Goal: Task Accomplishment & Management: Understand process/instructions

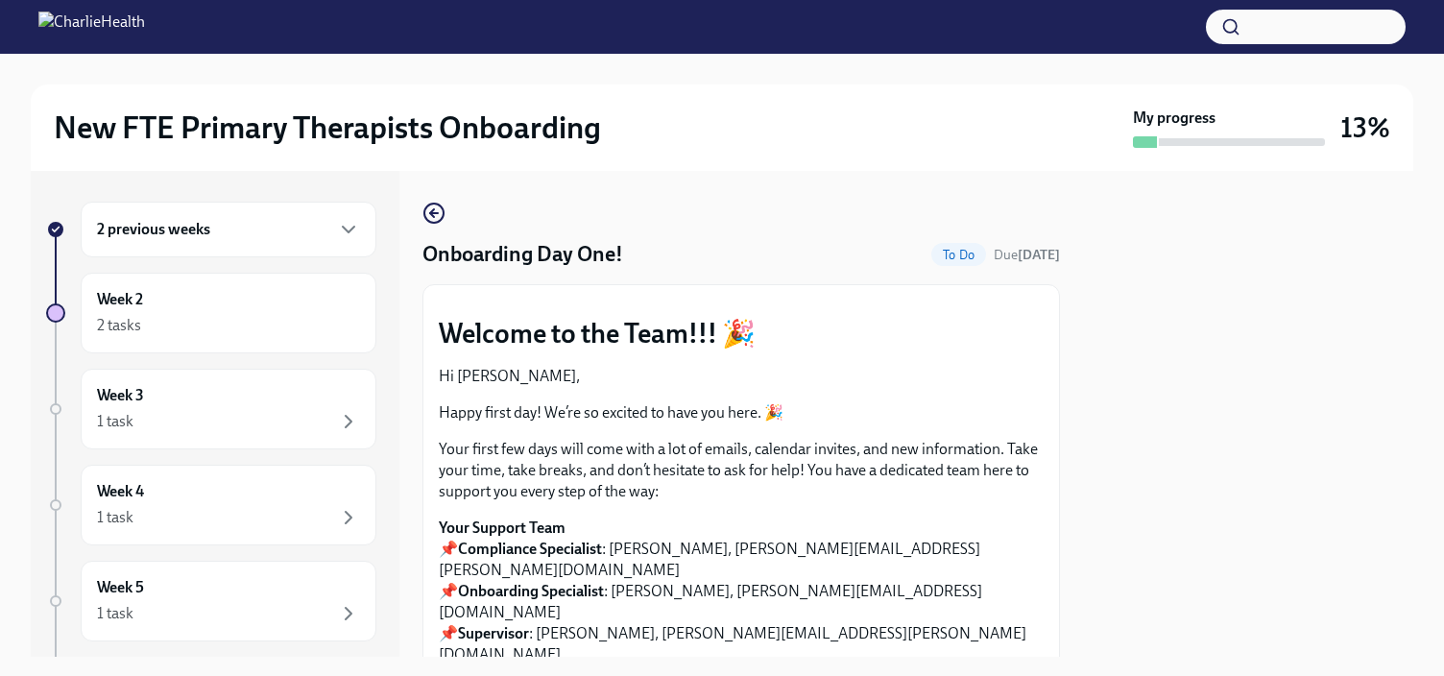
scroll to position [2692, 0]
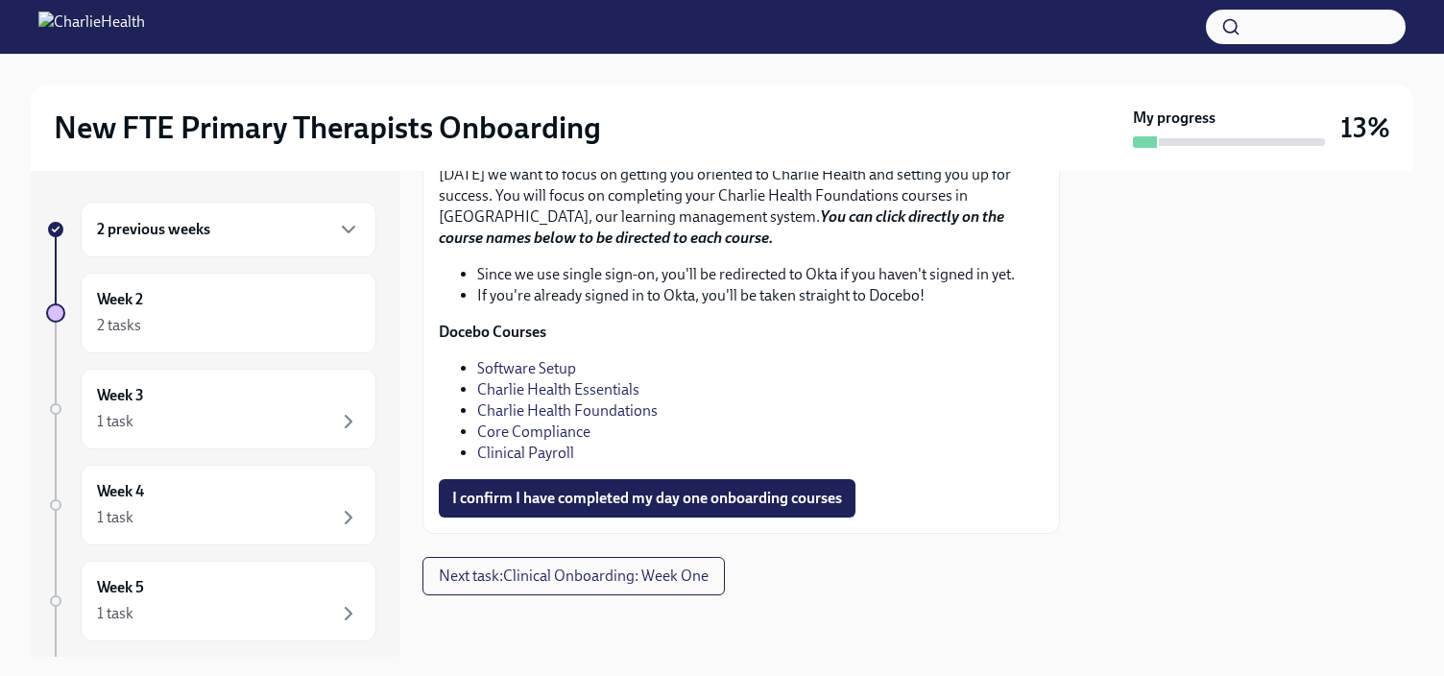
click at [344, 224] on div "2 previous weeks" at bounding box center [229, 230] width 296 height 56
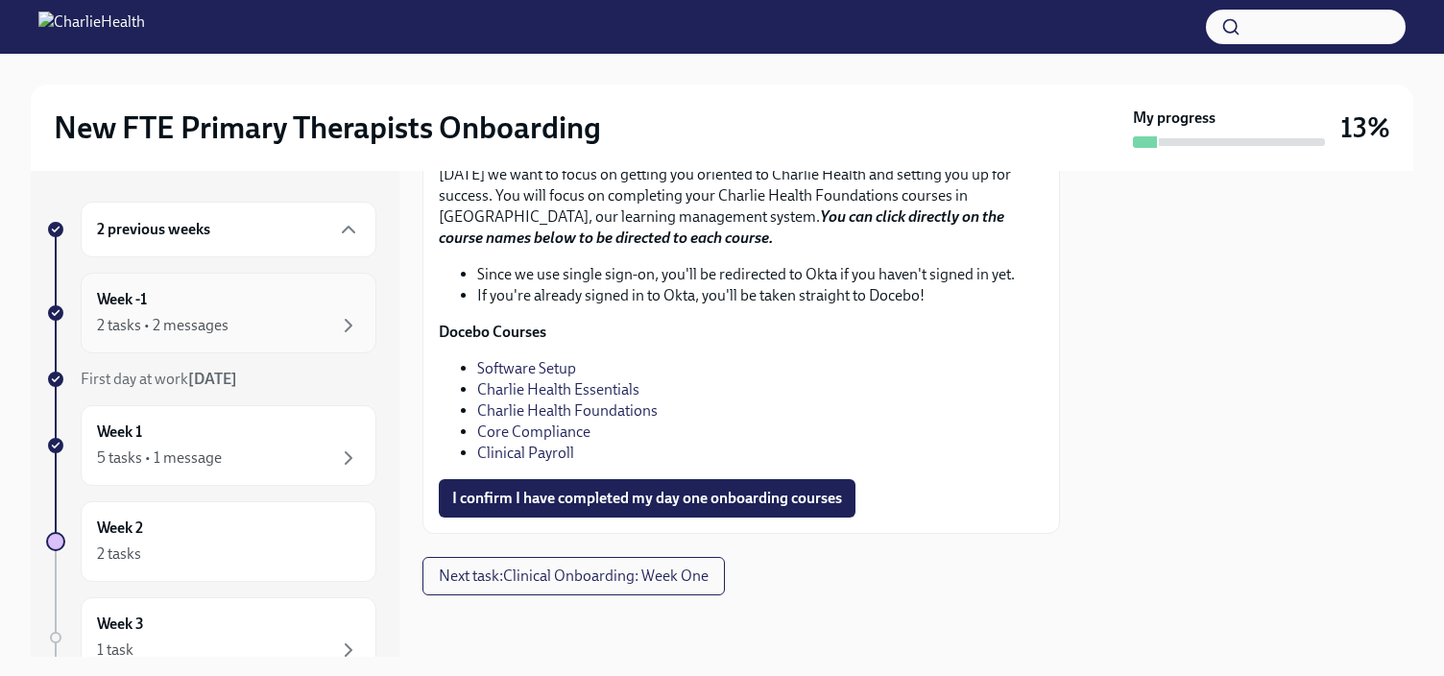
click at [320, 325] on div "2 tasks • 2 messages" at bounding box center [228, 325] width 263 height 23
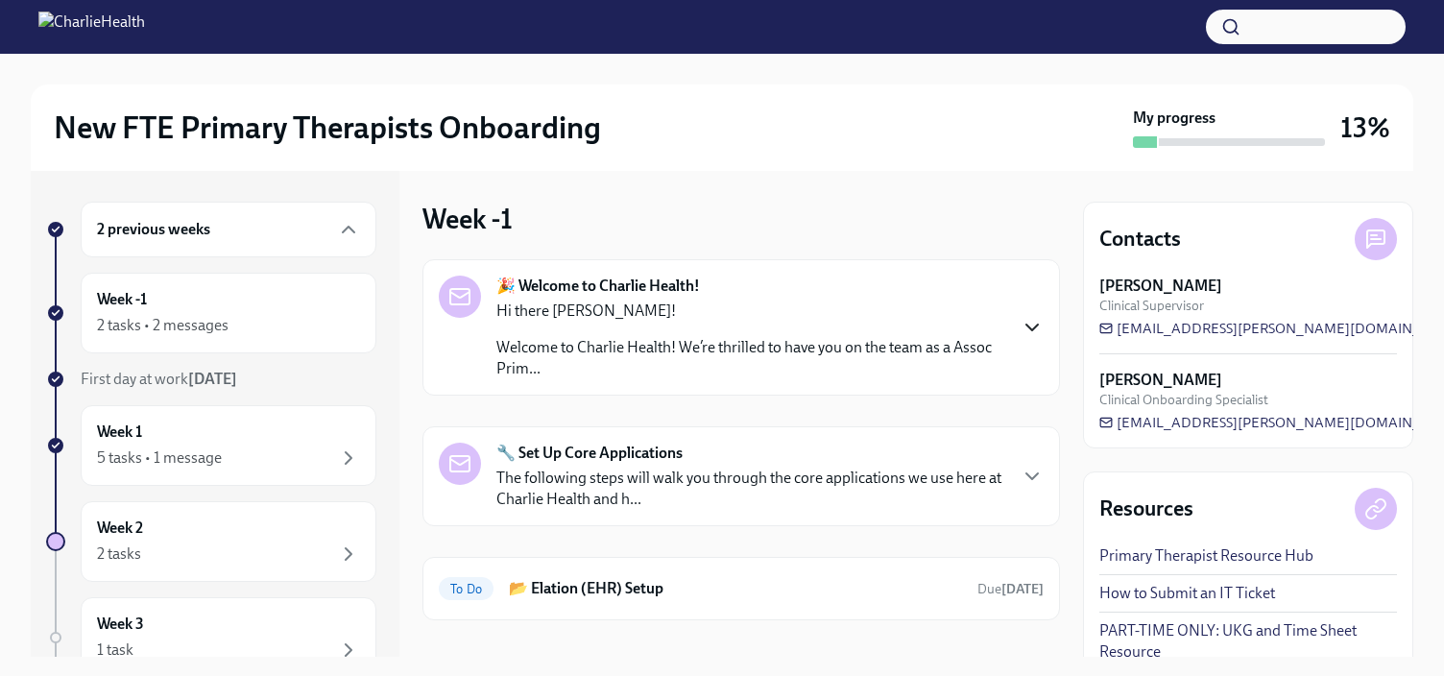
click at [1021, 322] on icon "button" at bounding box center [1032, 327] width 23 height 23
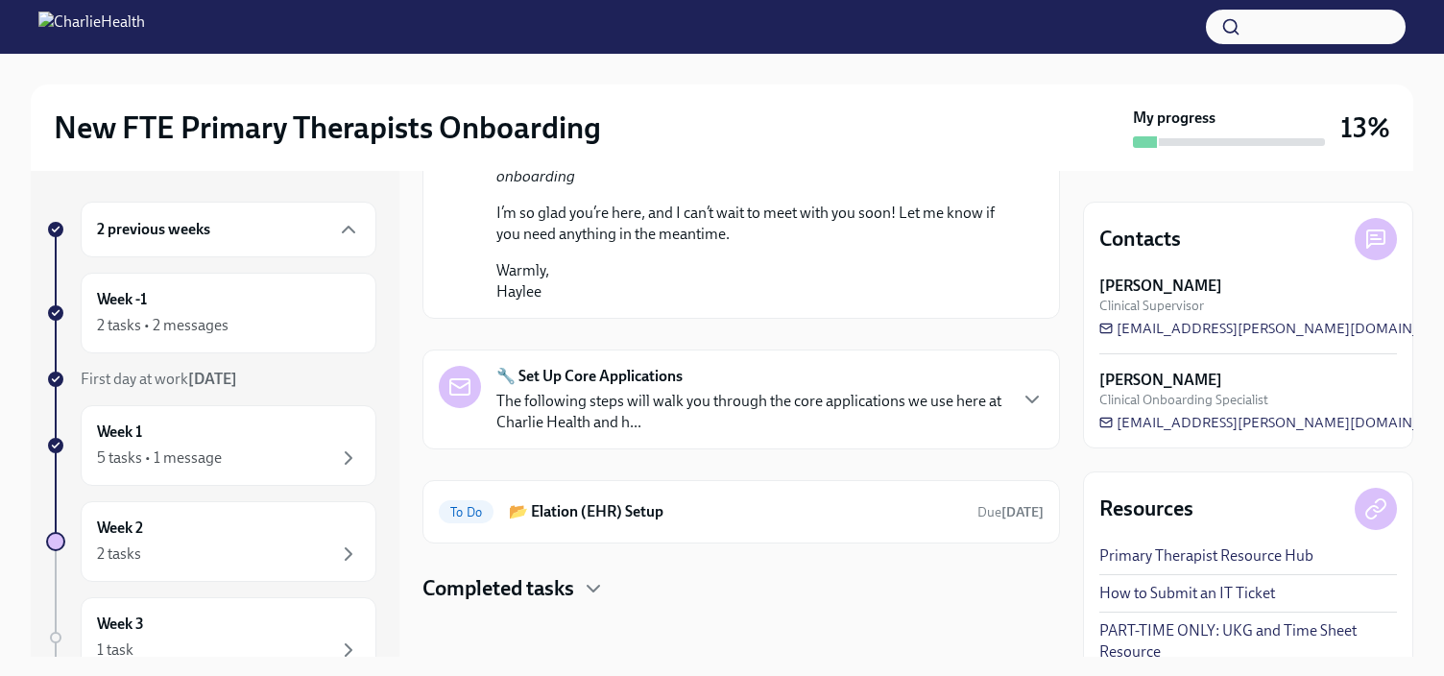
scroll to position [1238, 0]
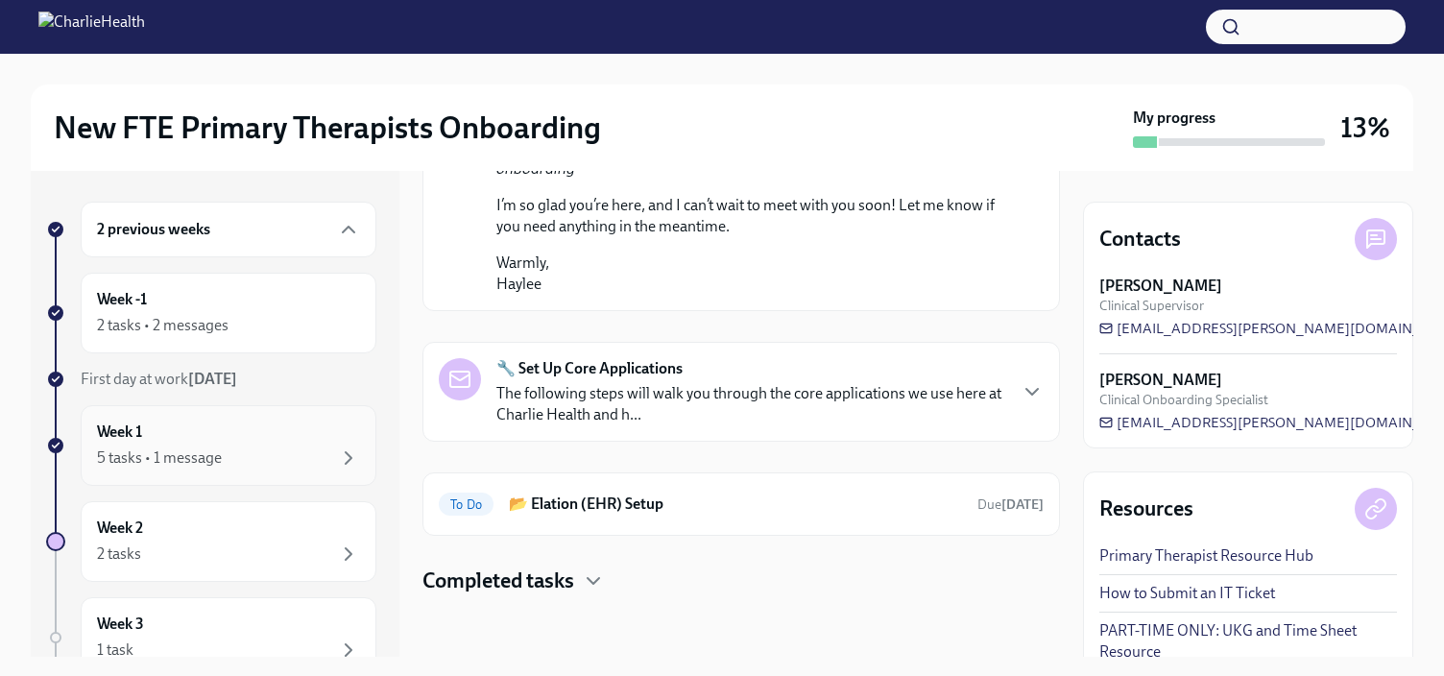
click at [252, 449] on div "5 tasks • 1 message" at bounding box center [228, 457] width 263 height 23
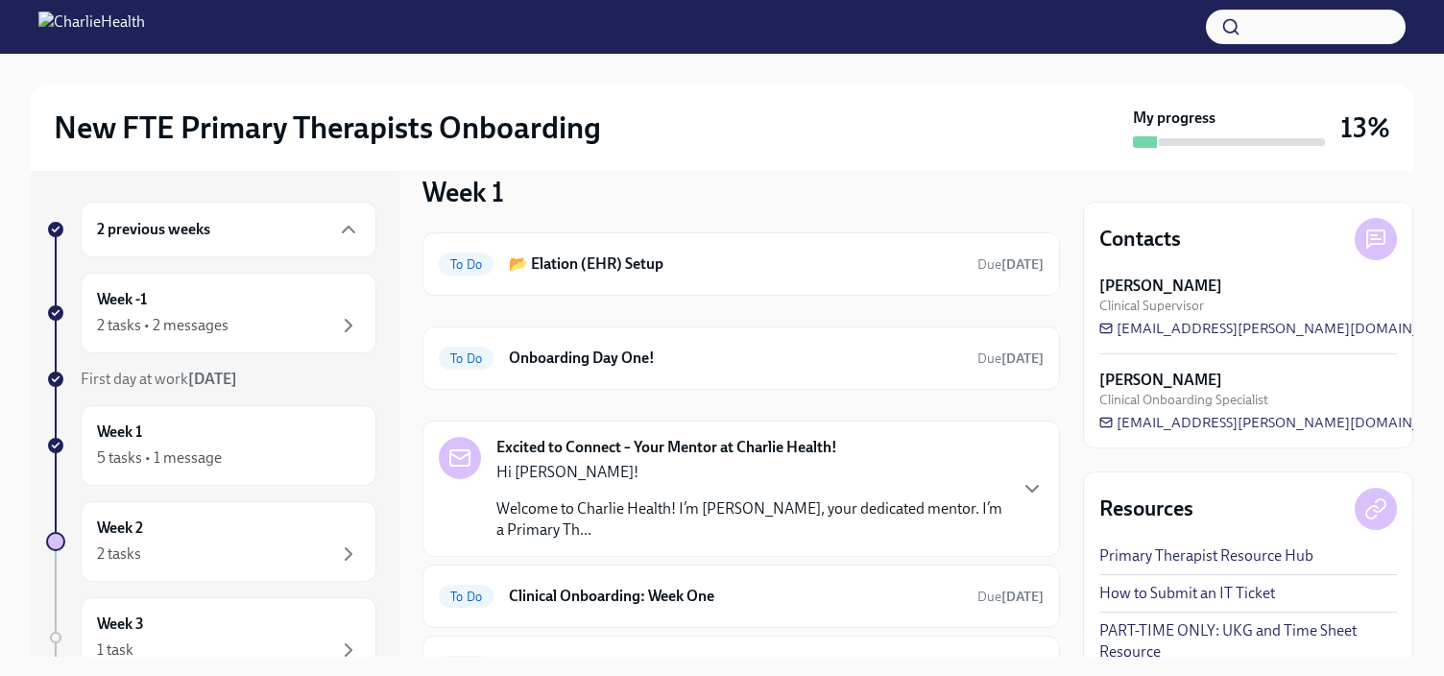
scroll to position [87, 0]
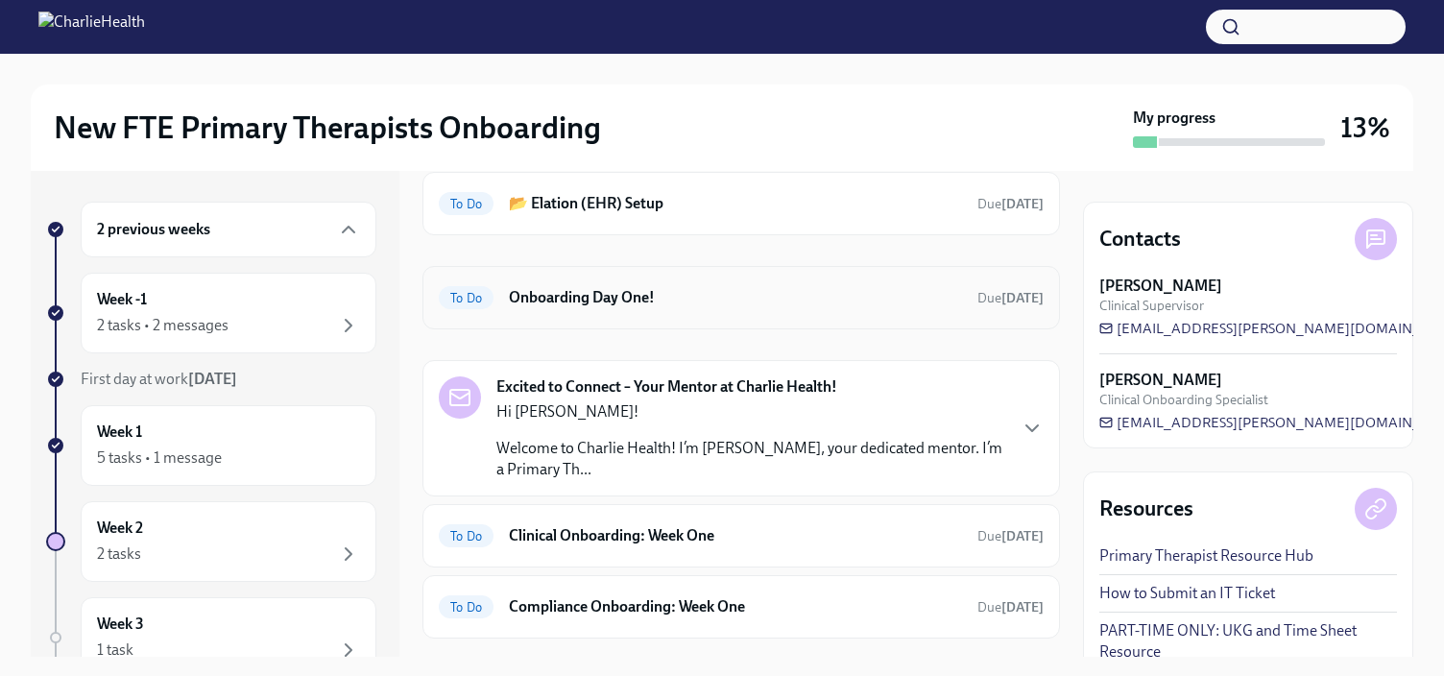
click at [886, 308] on div "To Do Onboarding Day One! Due [DATE]" at bounding box center [741, 297] width 605 height 31
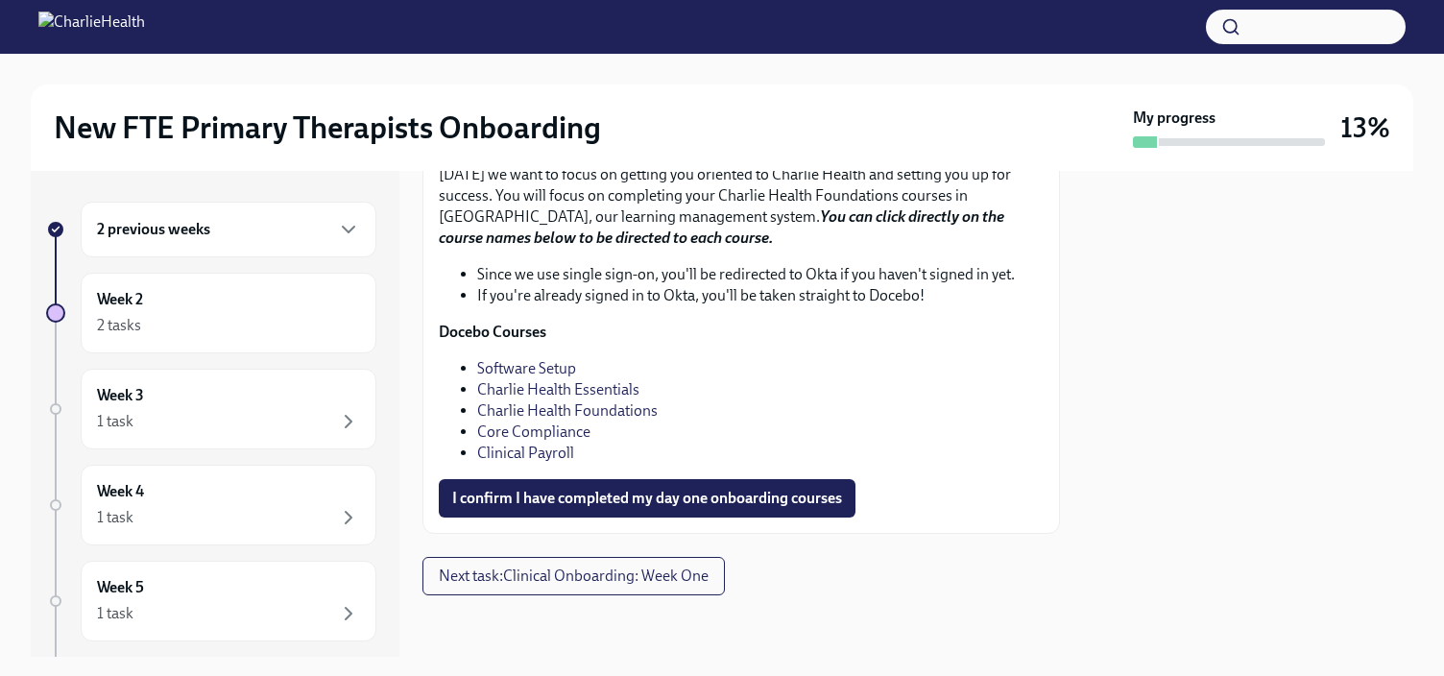
scroll to position [2790, 0]
click at [486, 393] on link "Charlie Health Essentials" at bounding box center [558, 389] width 162 height 18
click at [587, 408] on link "Charlie Health Foundations" at bounding box center [567, 410] width 181 height 18
